Goal: Task Accomplishment & Management: Manage account settings

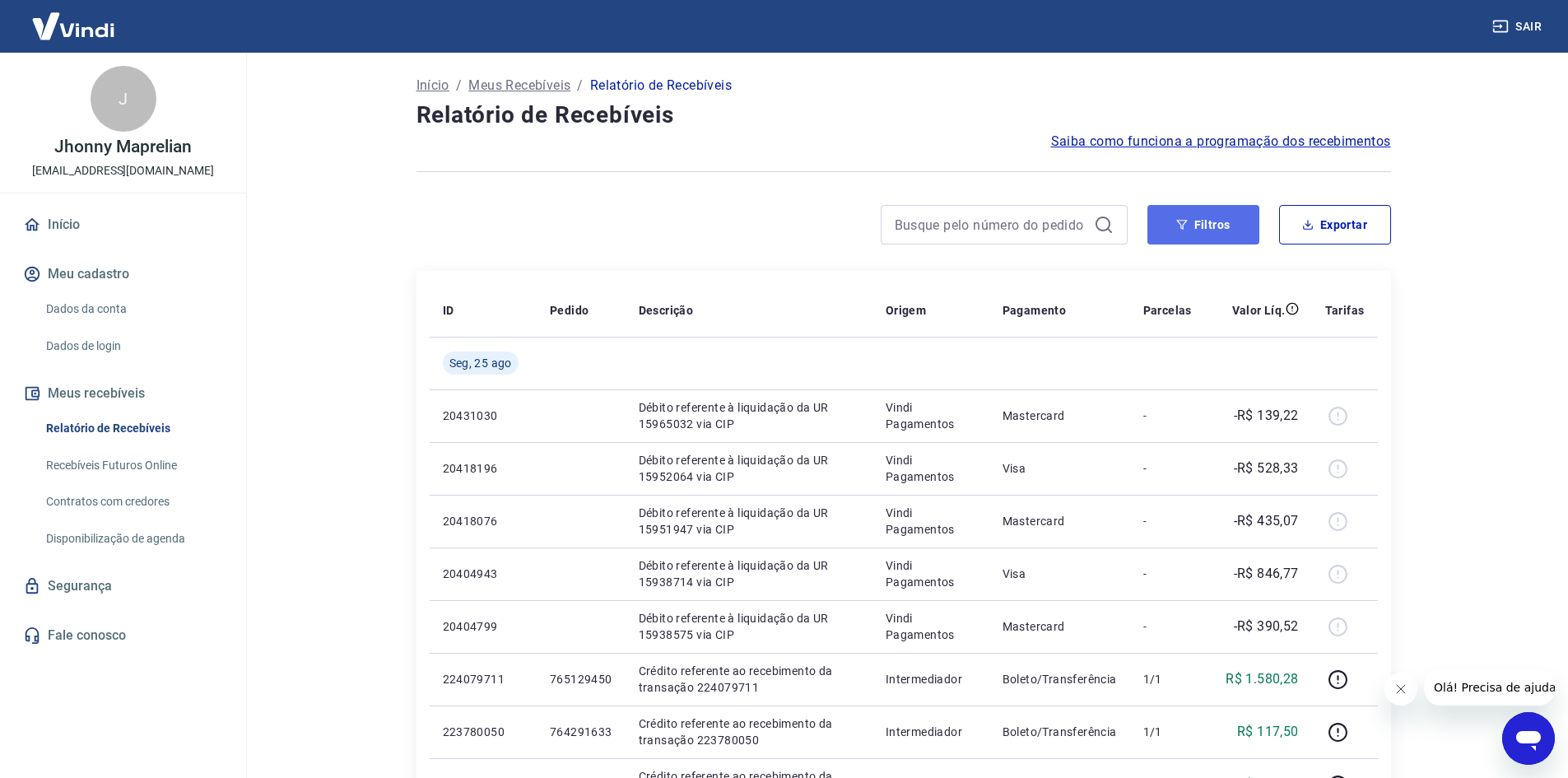
click at [1200, 238] on button "Filtros" at bounding box center [1204, 225] width 112 height 40
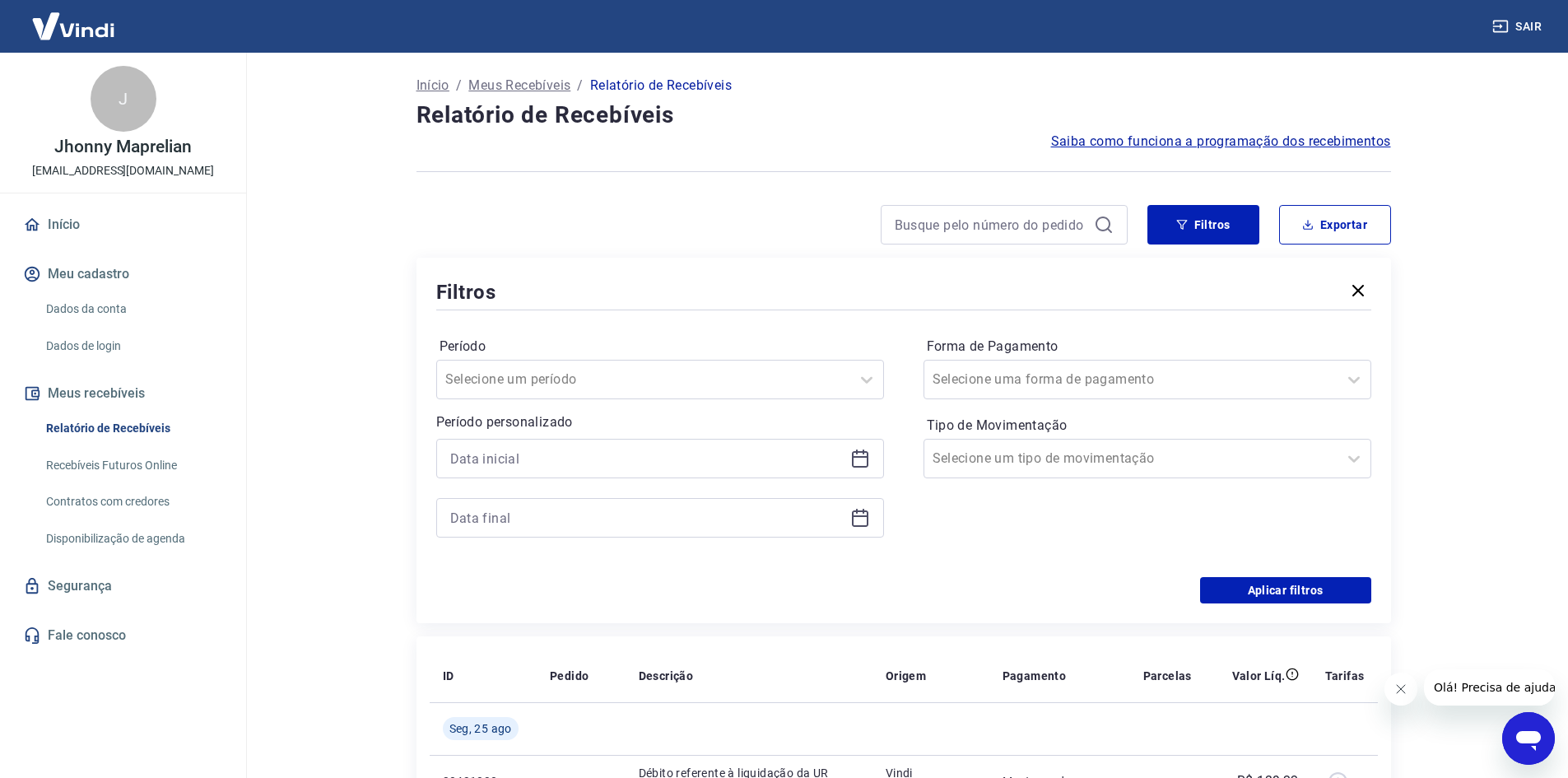
click at [860, 457] on icon at bounding box center [860, 457] width 17 height 2
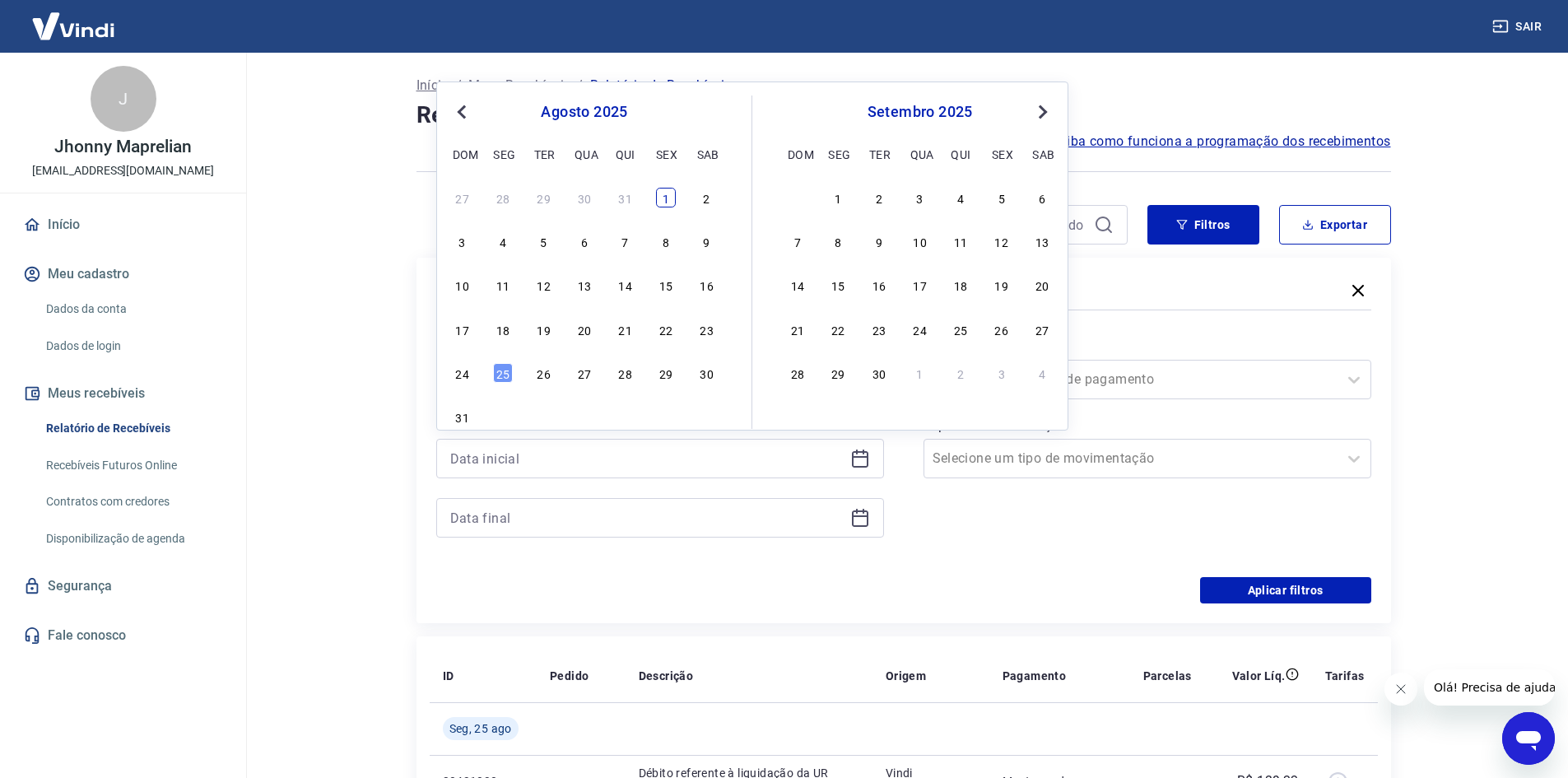
click at [666, 196] on div "1" at bounding box center [666, 197] width 19 height 19
type input "[DATE]"
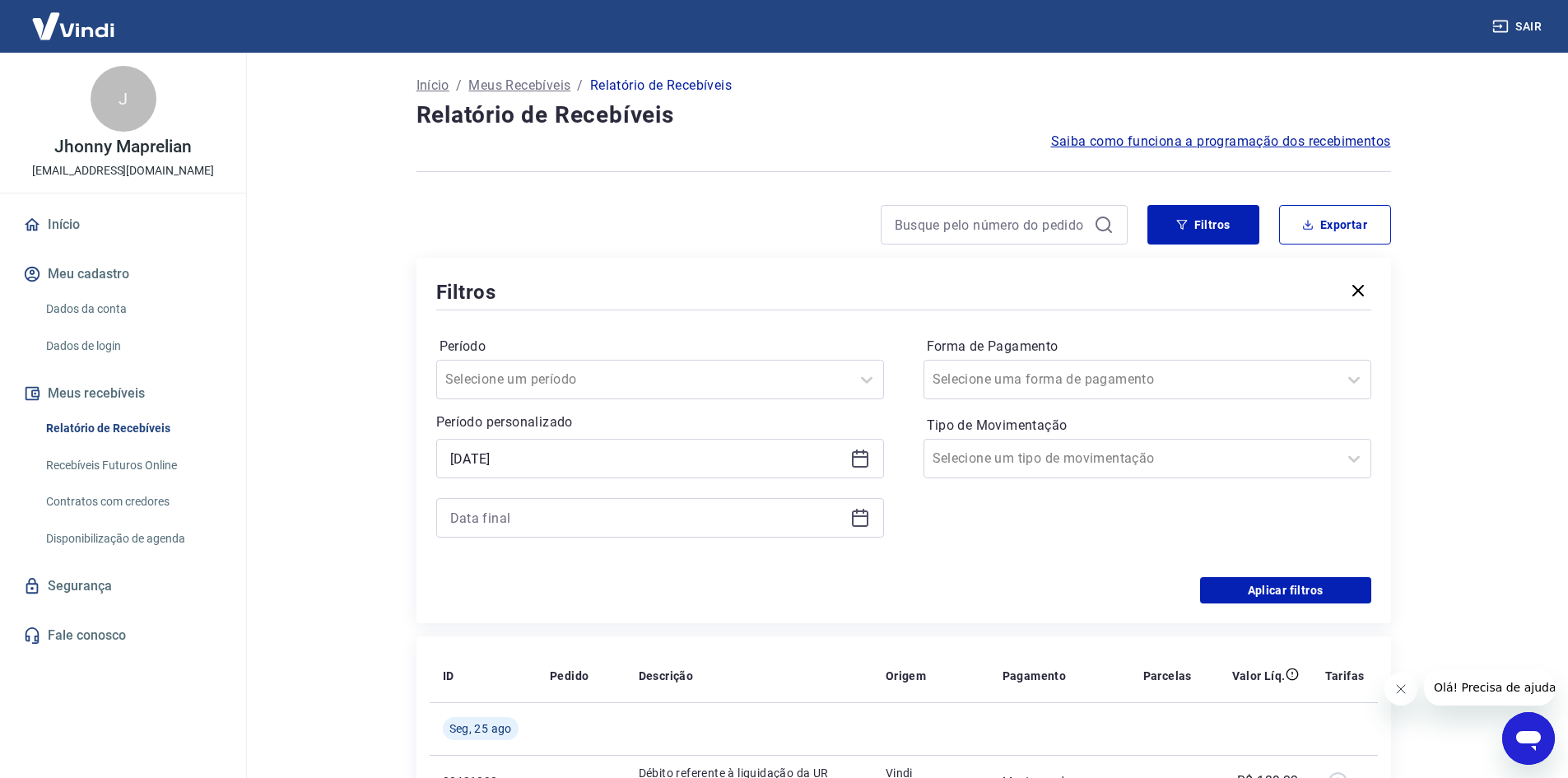
click at [868, 530] on div at bounding box center [660, 517] width 447 height 40
click at [867, 530] on div at bounding box center [660, 517] width 447 height 40
click at [864, 526] on icon at bounding box center [860, 518] width 17 height 17
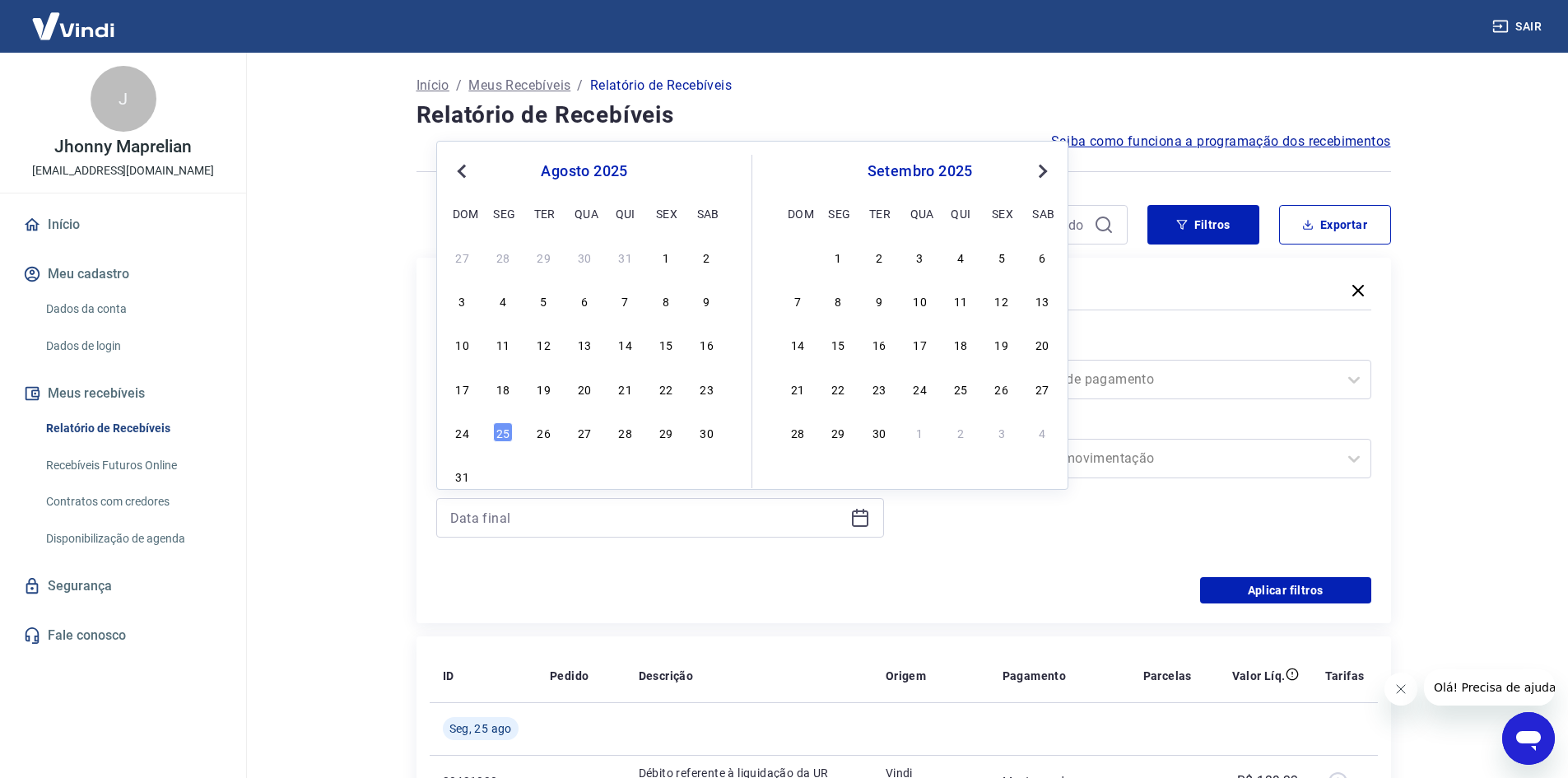
click at [507, 440] on div "25" at bounding box center [503, 432] width 19 height 19
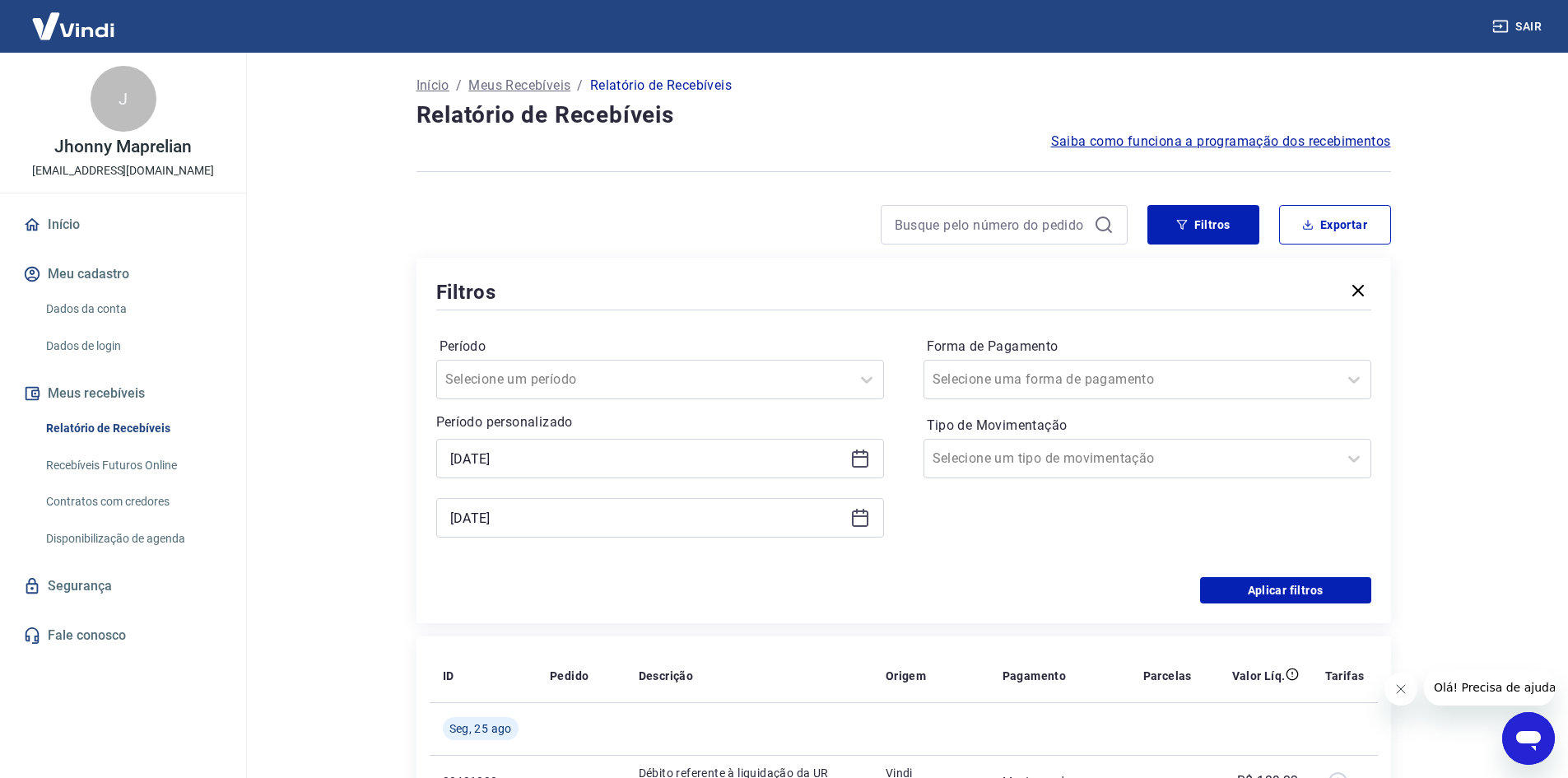
type input "[DATE]"
click at [1287, 599] on button "Aplicar filtros" at bounding box center [1286, 591] width 172 height 27
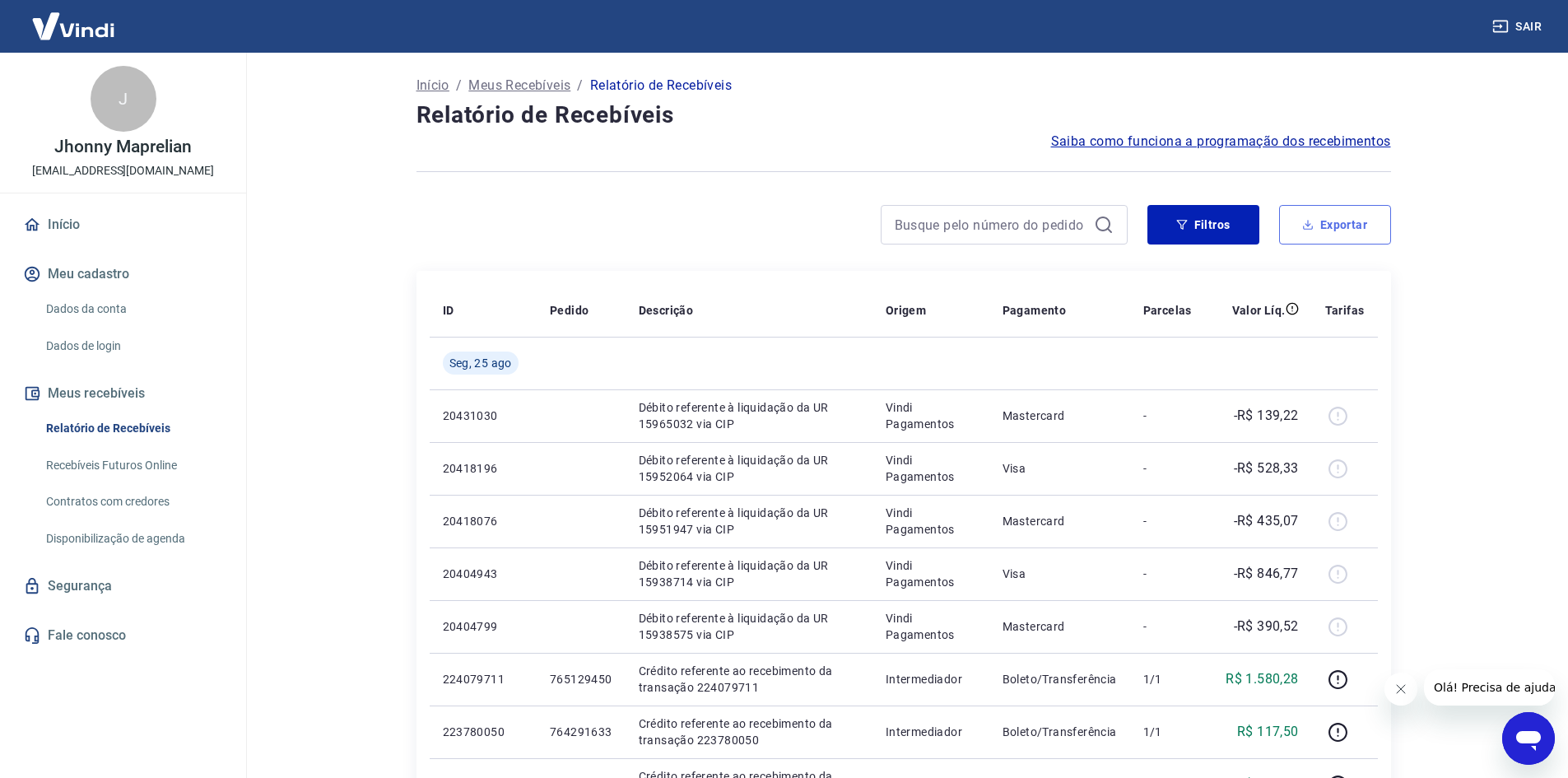
click at [1335, 225] on button "Exportar" at bounding box center [1335, 225] width 112 height 40
type input "[DATE]"
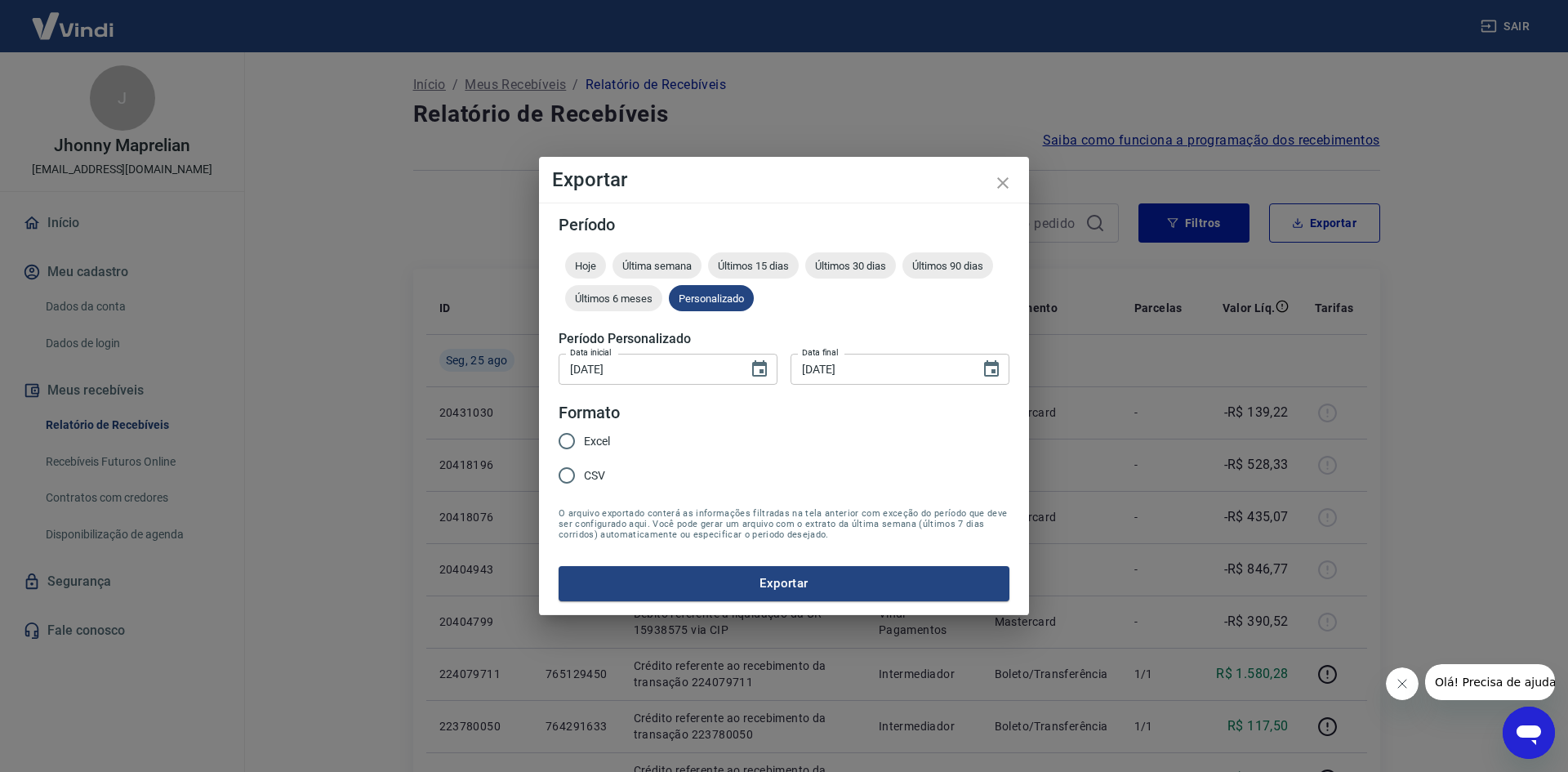
click at [593, 446] on span "Excel" at bounding box center [598, 441] width 26 height 18
click at [584, 446] on input "Excel" at bounding box center [566, 440] width 34 height 34
radio input "true"
click at [705, 562] on form "Período Hoje Última semana Últimos 15 dias Últimos 30 dias Últimos 90 dias Últi…" at bounding box center [784, 409] width 451 height 384
click at [716, 573] on button "Exportar" at bounding box center [784, 583] width 451 height 34
